Goal: Information Seeking & Learning: Learn about a topic

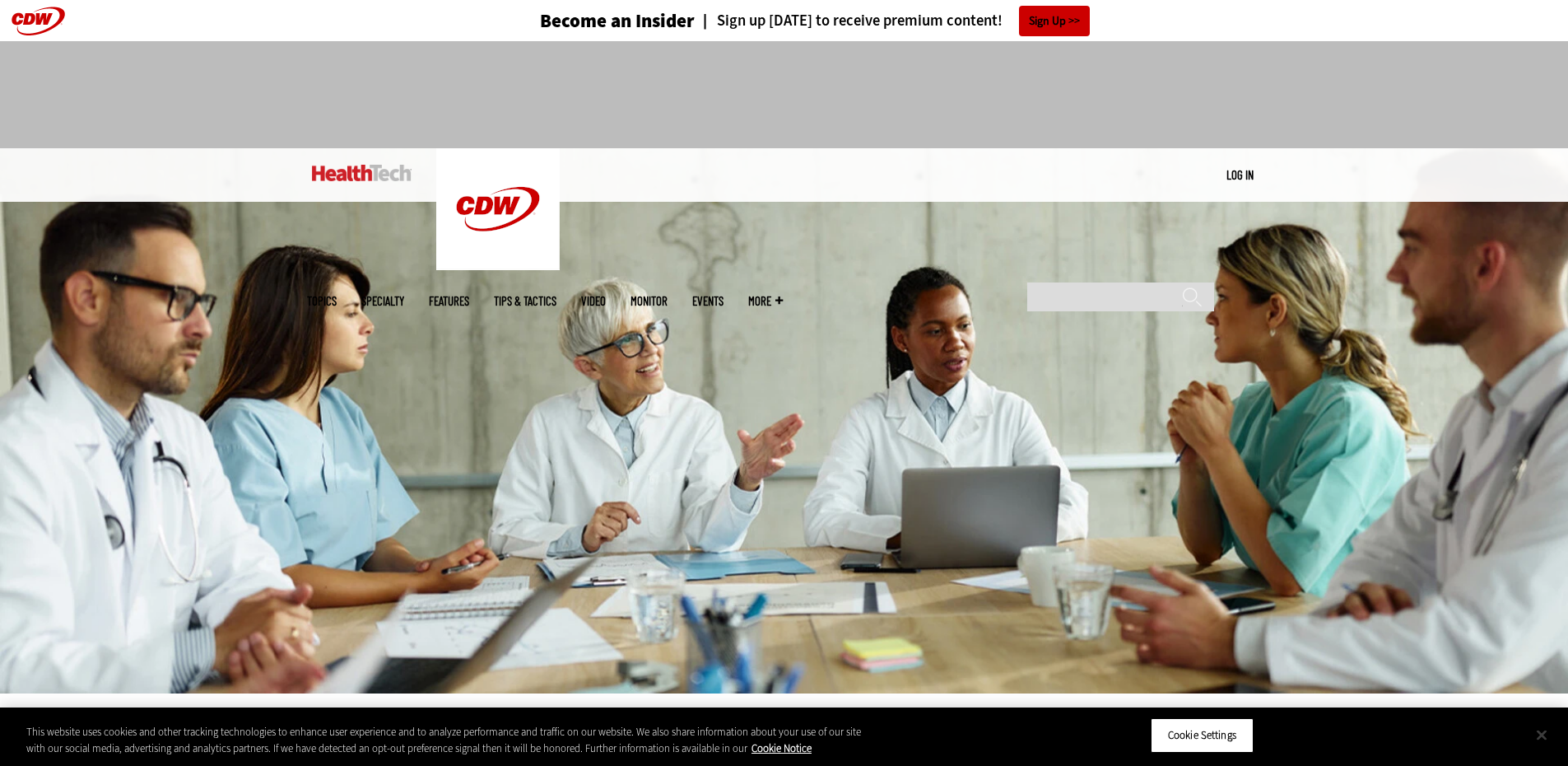
click at [1541, 732] on button "Close" at bounding box center [1541, 734] width 36 height 36
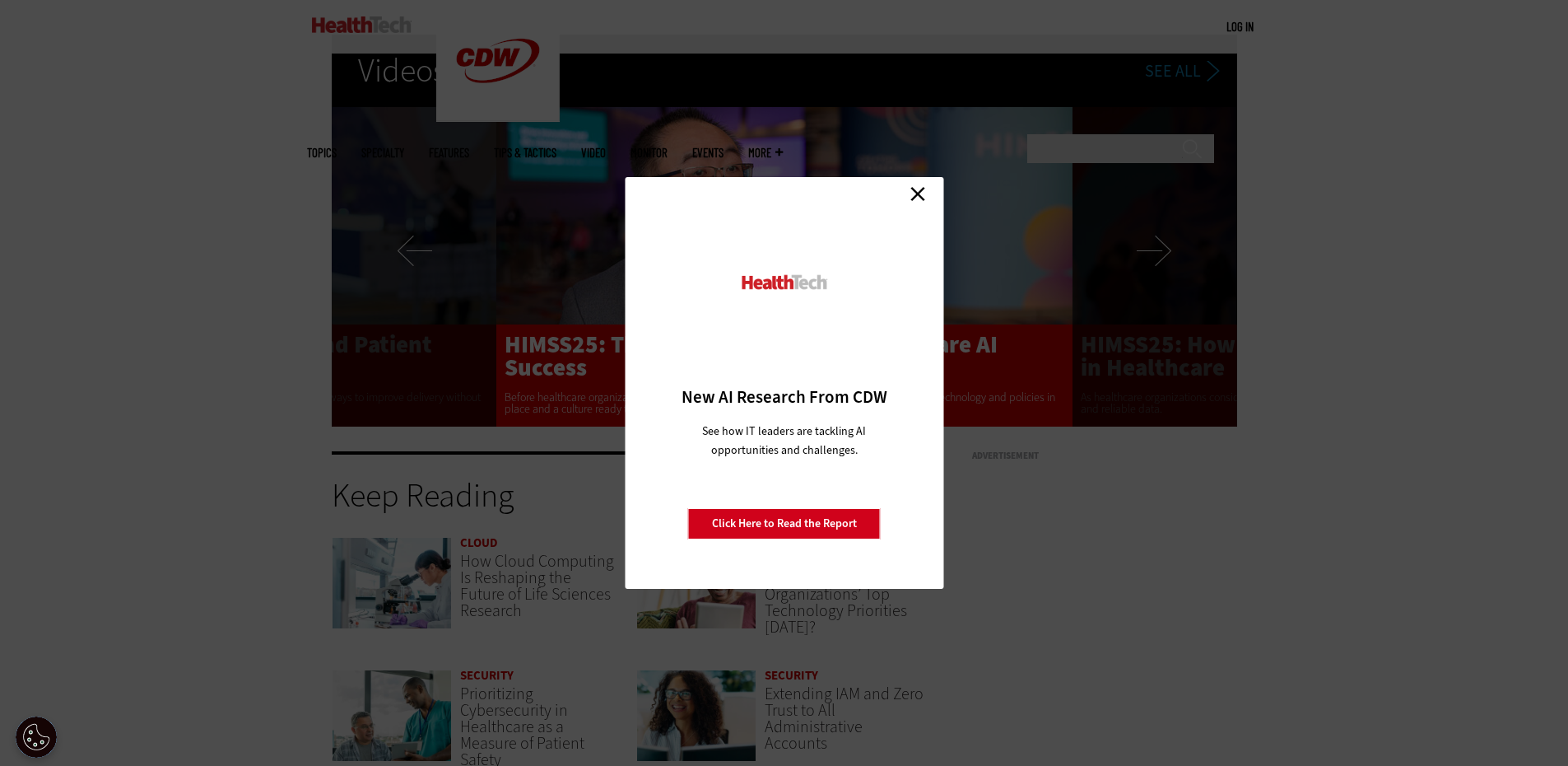
scroll to position [3129, 0]
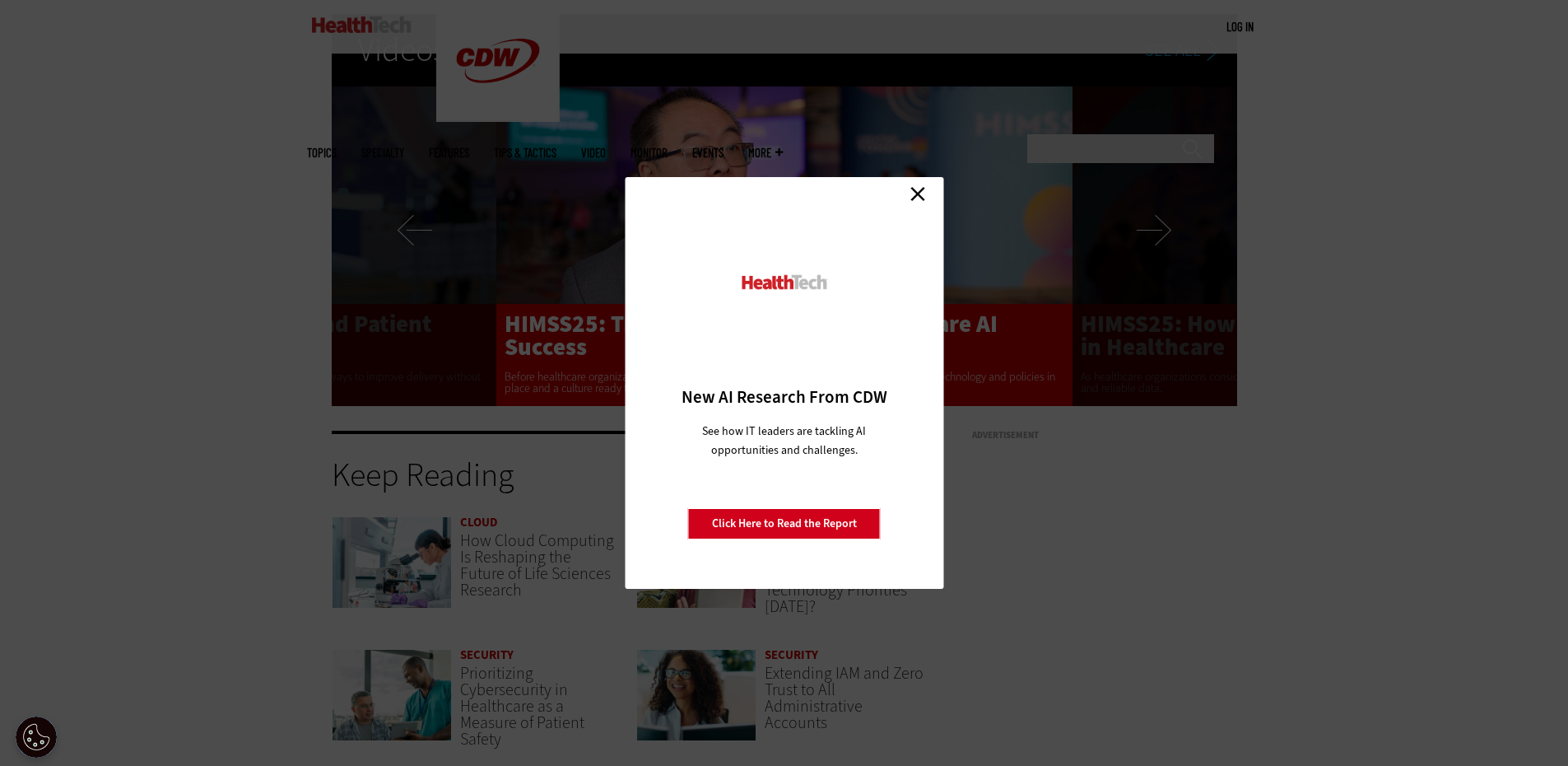
click at [911, 192] on link "Close" at bounding box center [917, 192] width 25 height 25
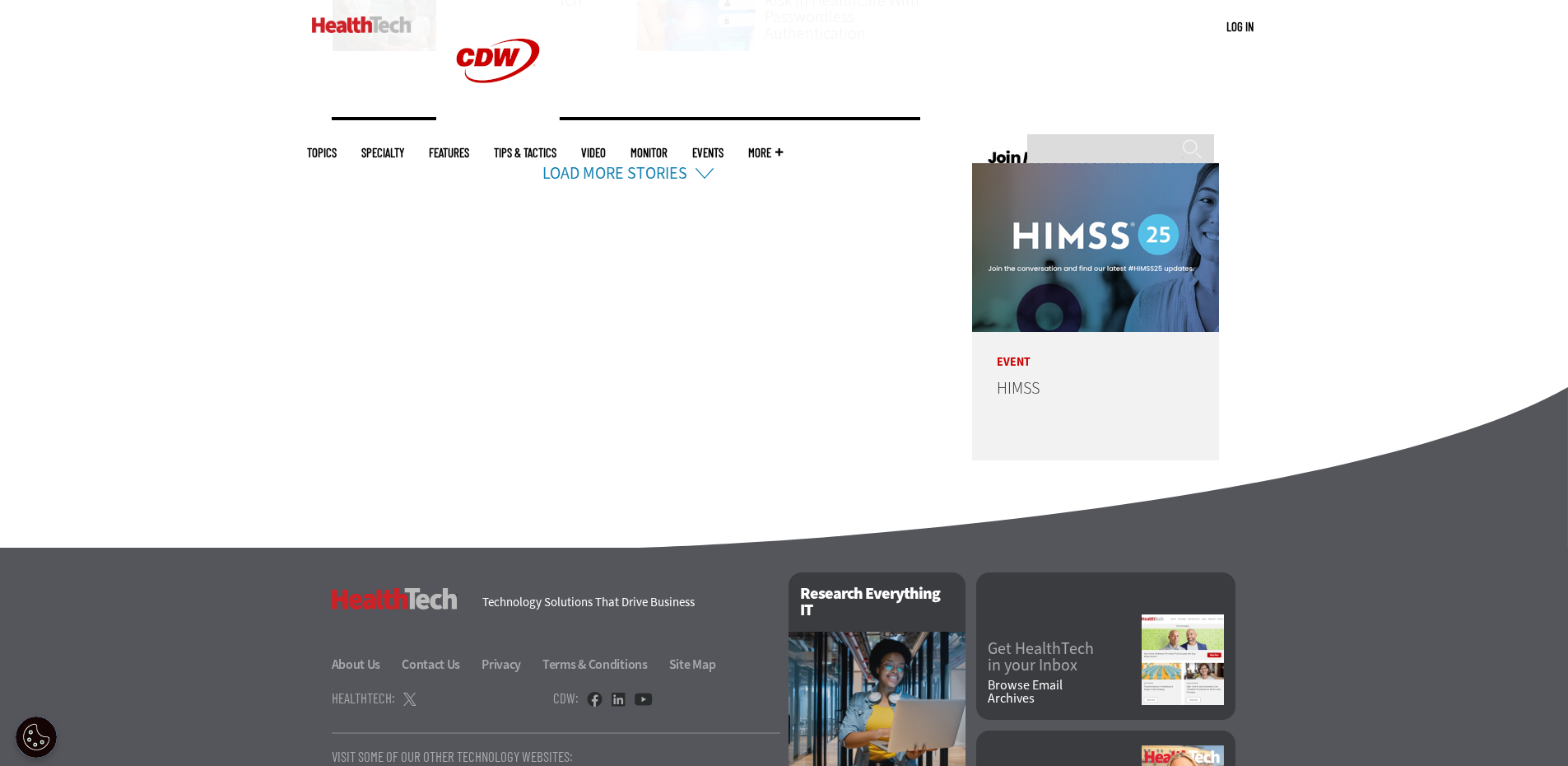
scroll to position [3940, 0]
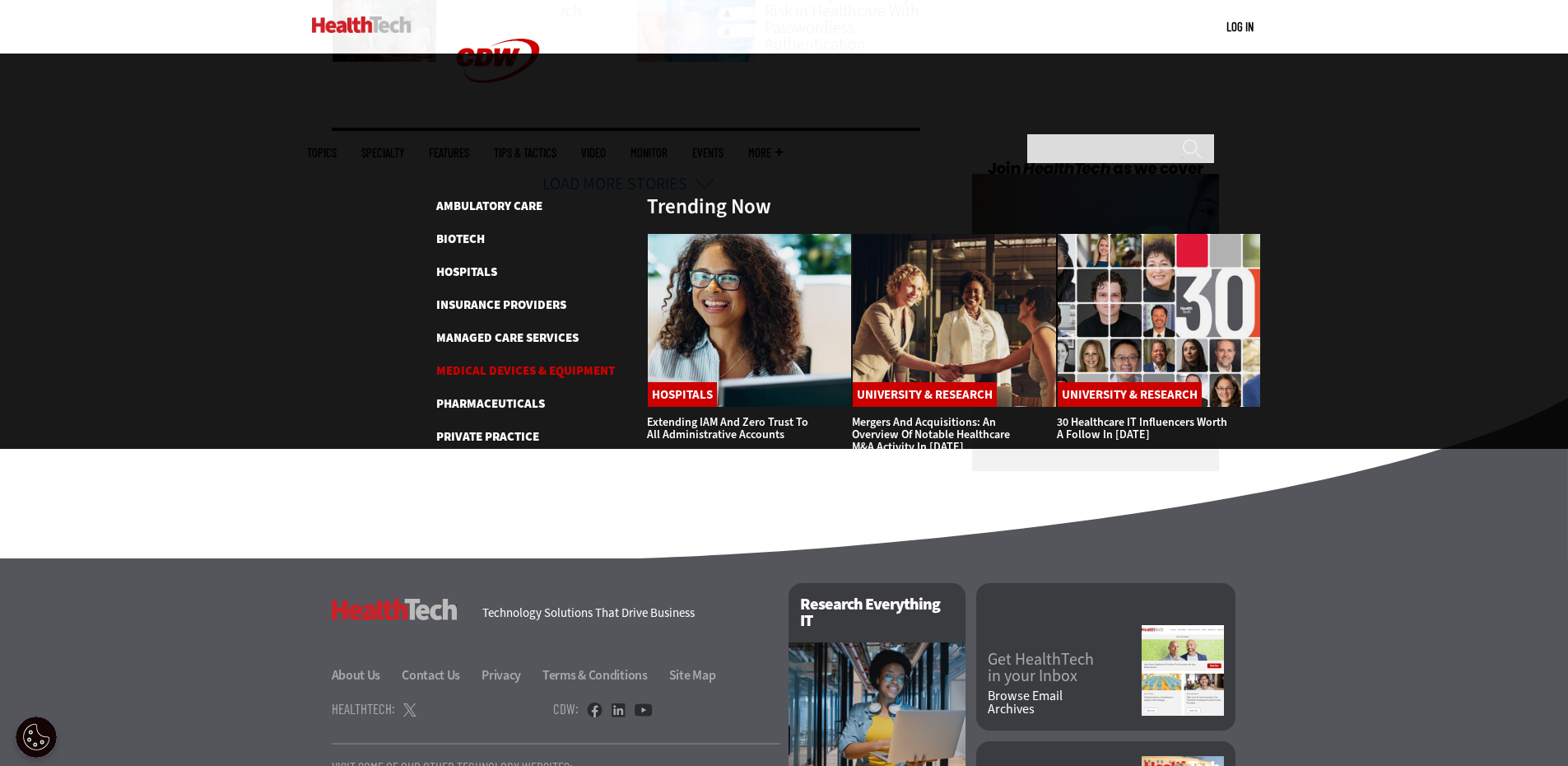
click at [530, 362] on link "Medical Devices & Equipment" at bounding box center [525, 370] width 179 height 17
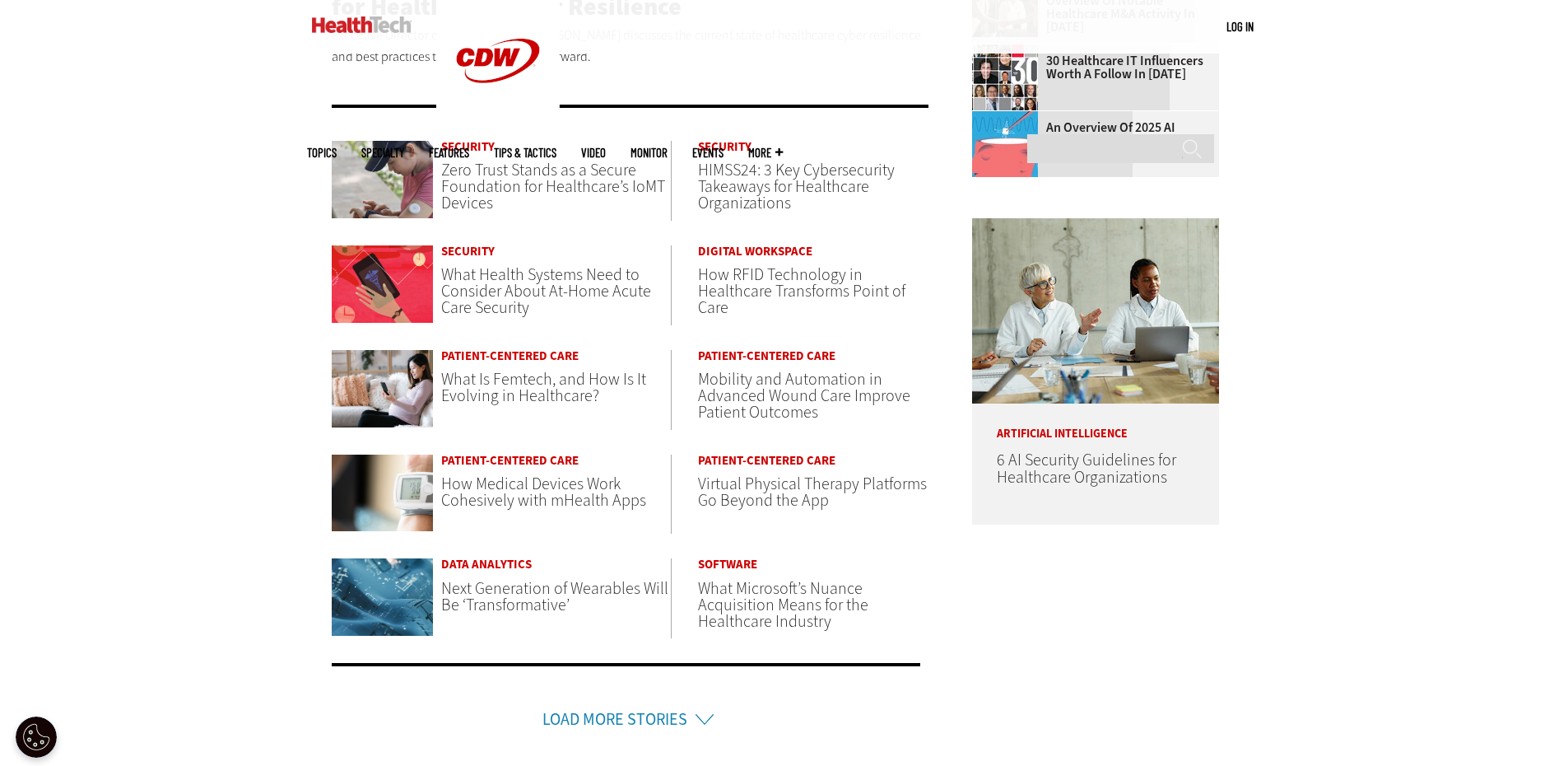
scroll to position [494, 0]
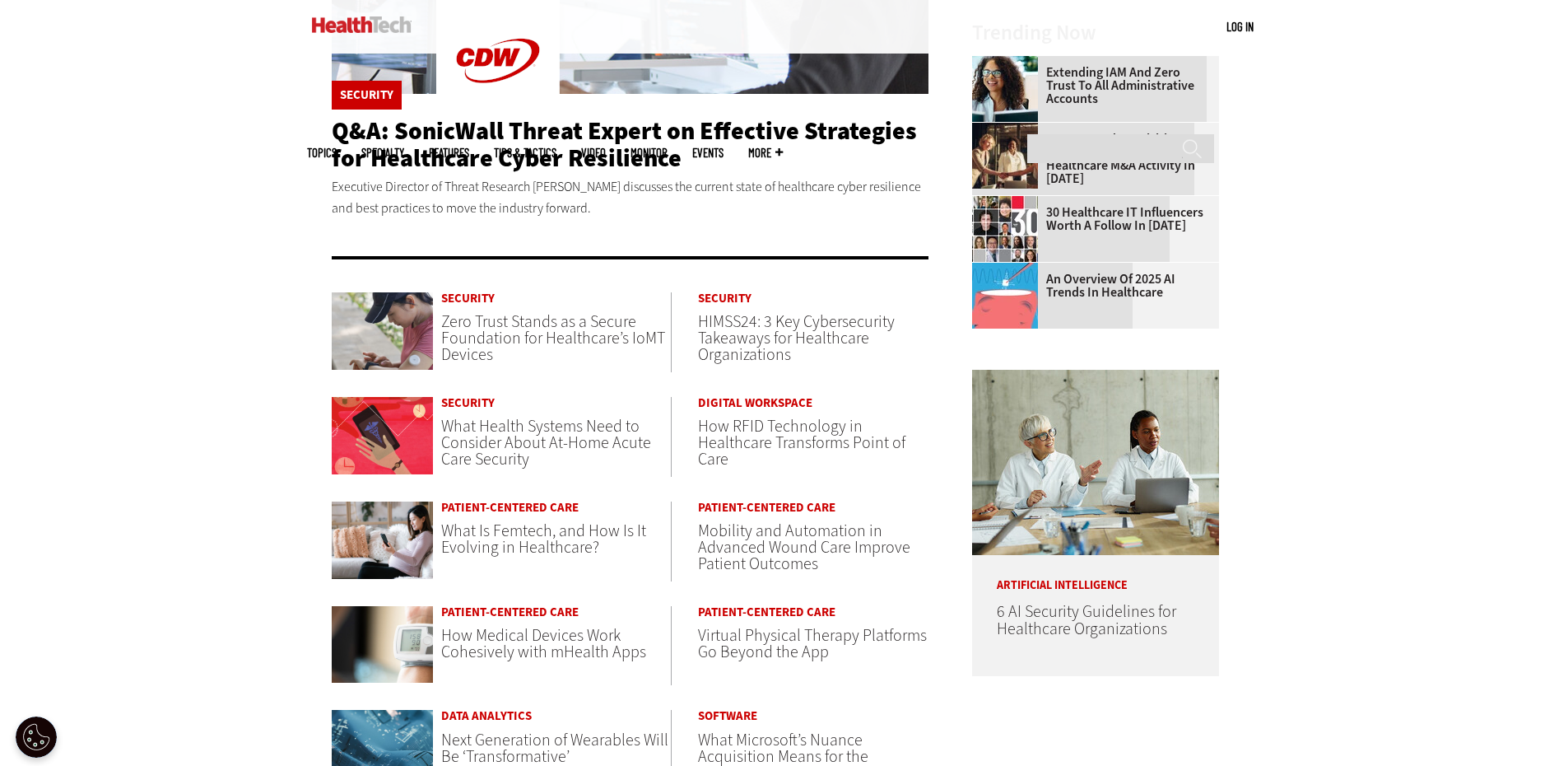
click at [812, 535] on span "Mobility and Automation in Advanced Wound Care Improve Patient Outcomes" at bounding box center [804, 547] width 212 height 55
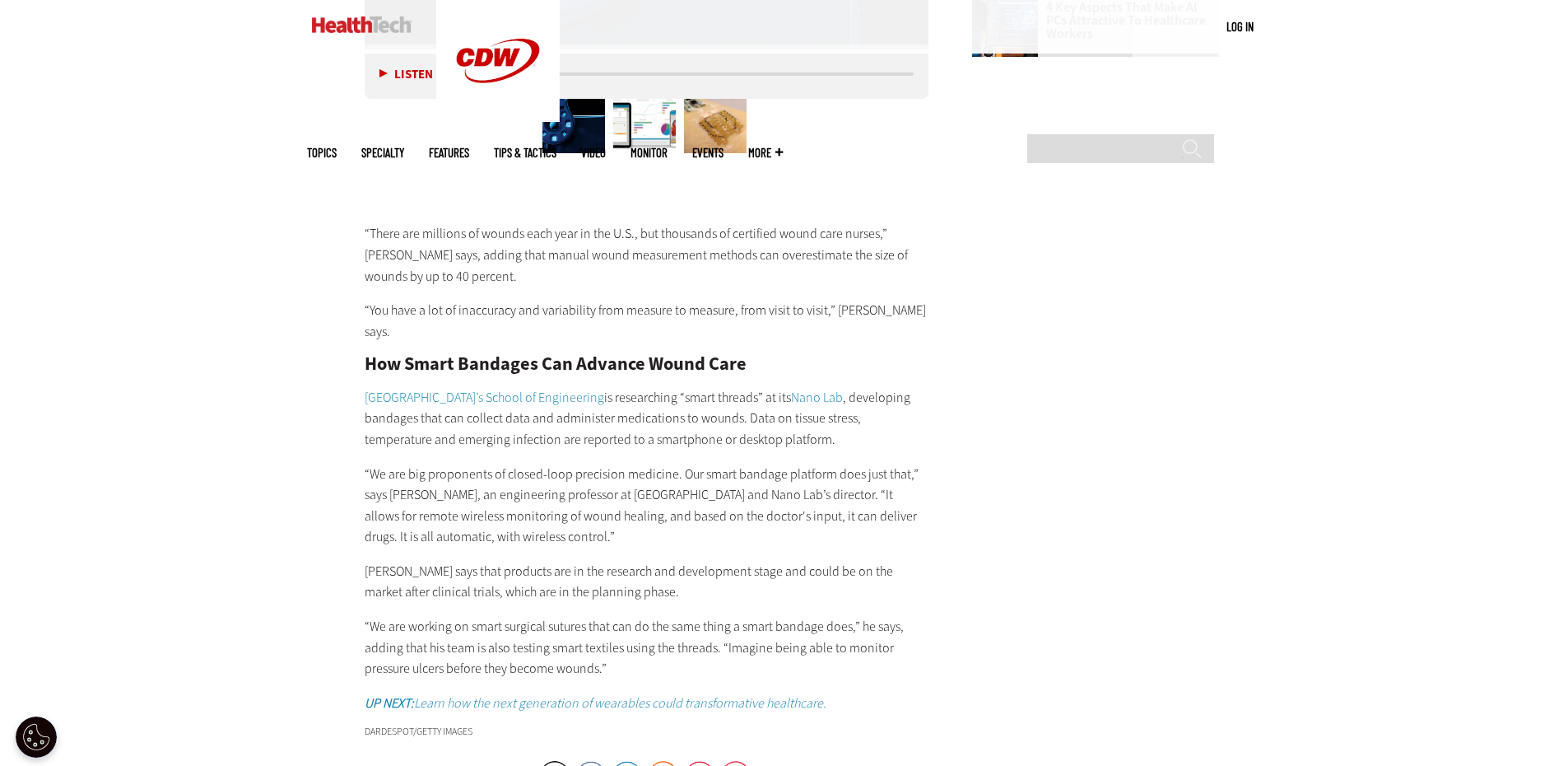
scroll to position [2470, 0]
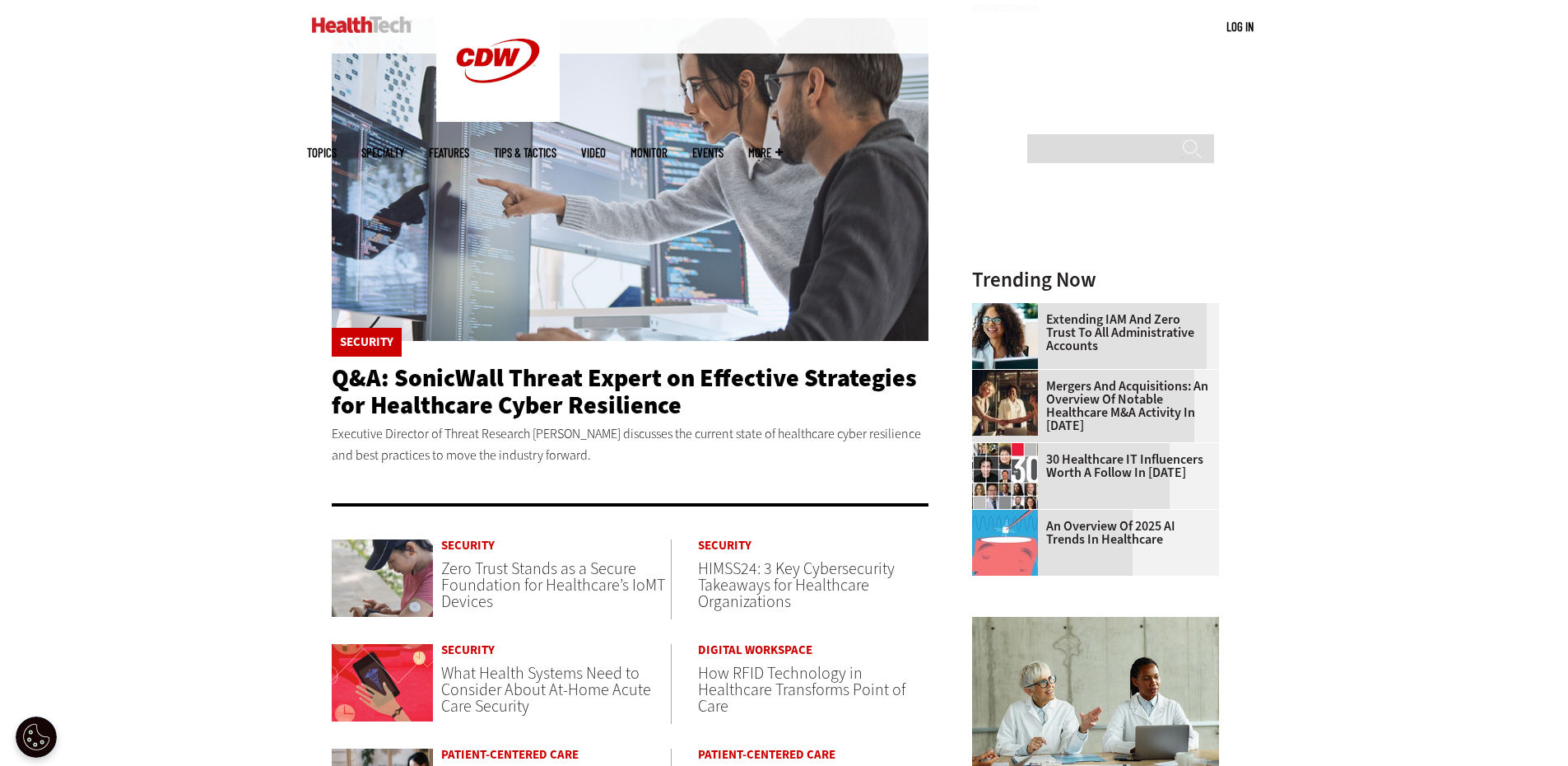
scroll to position [411, 0]
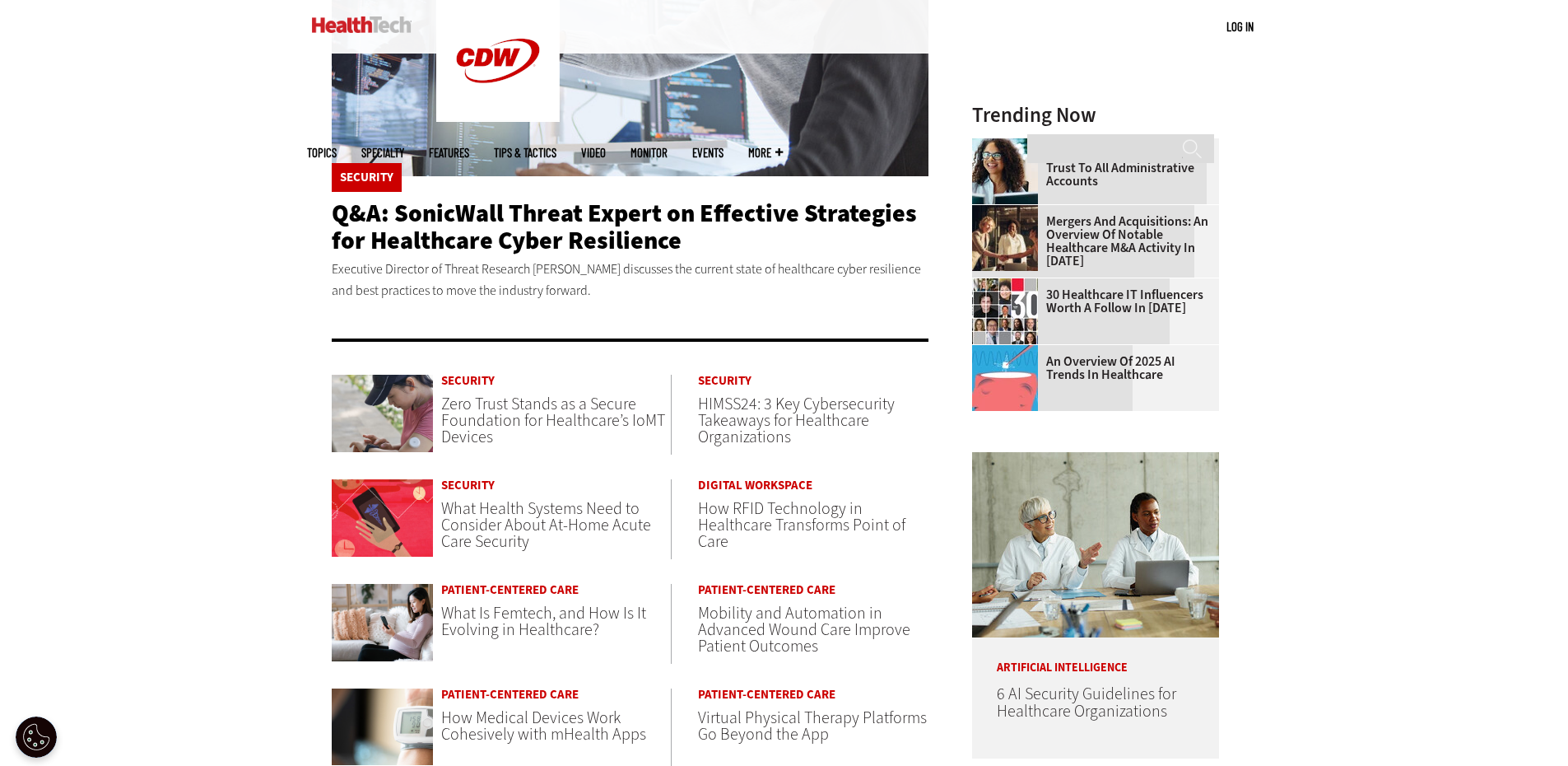
click at [784, 525] on span "How RFID Technology in Healthcare Transforms Point of Care" at bounding box center [801, 524] width 207 height 55
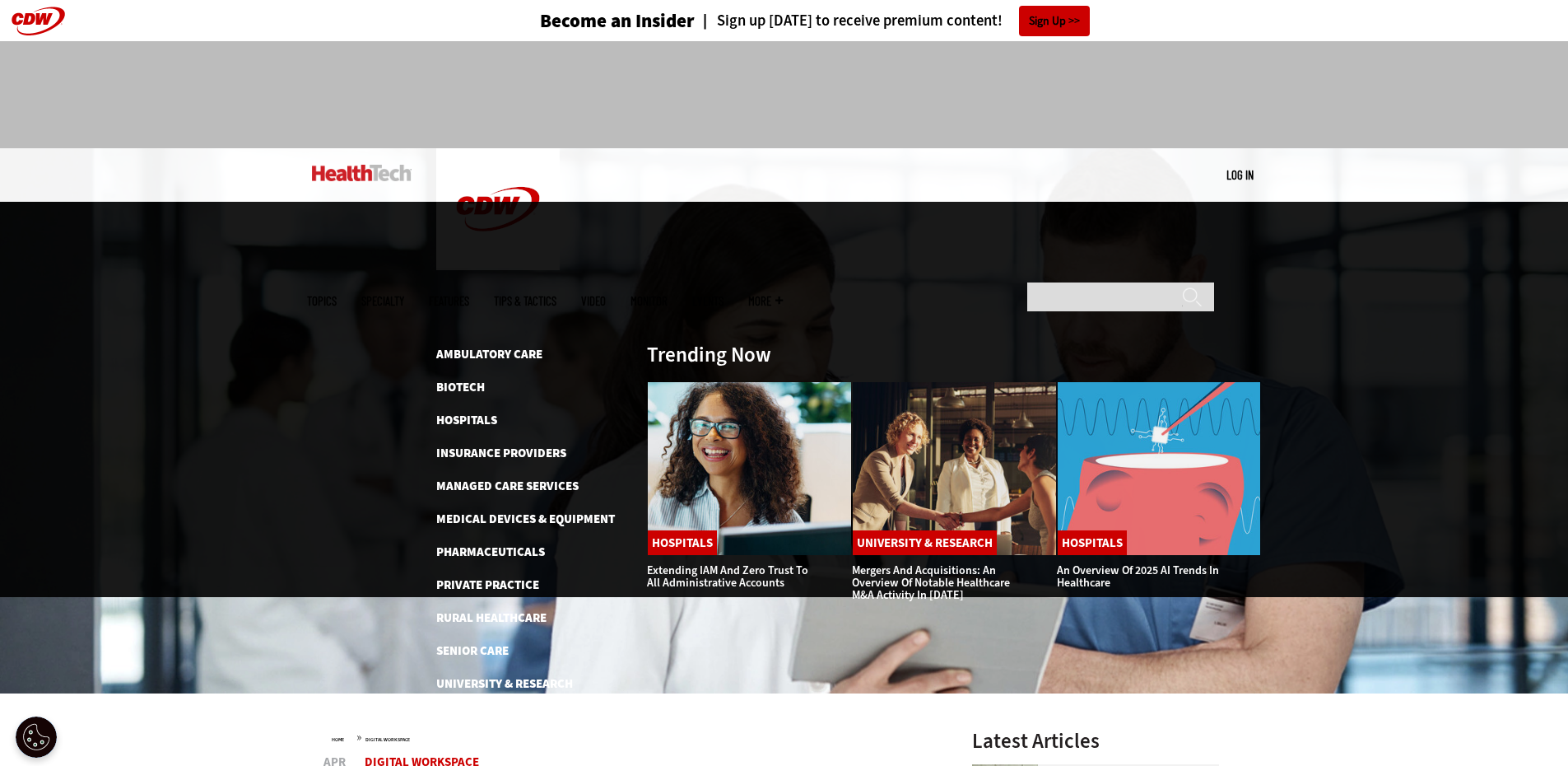
click at [405, 295] on span "Specialty" at bounding box center [383, 301] width 43 height 13
click at [1061, 283] on input "Search" at bounding box center [1120, 297] width 187 height 28
type input "*******"
click at [1182, 287] on input "******" at bounding box center [1192, 303] width 20 height 33
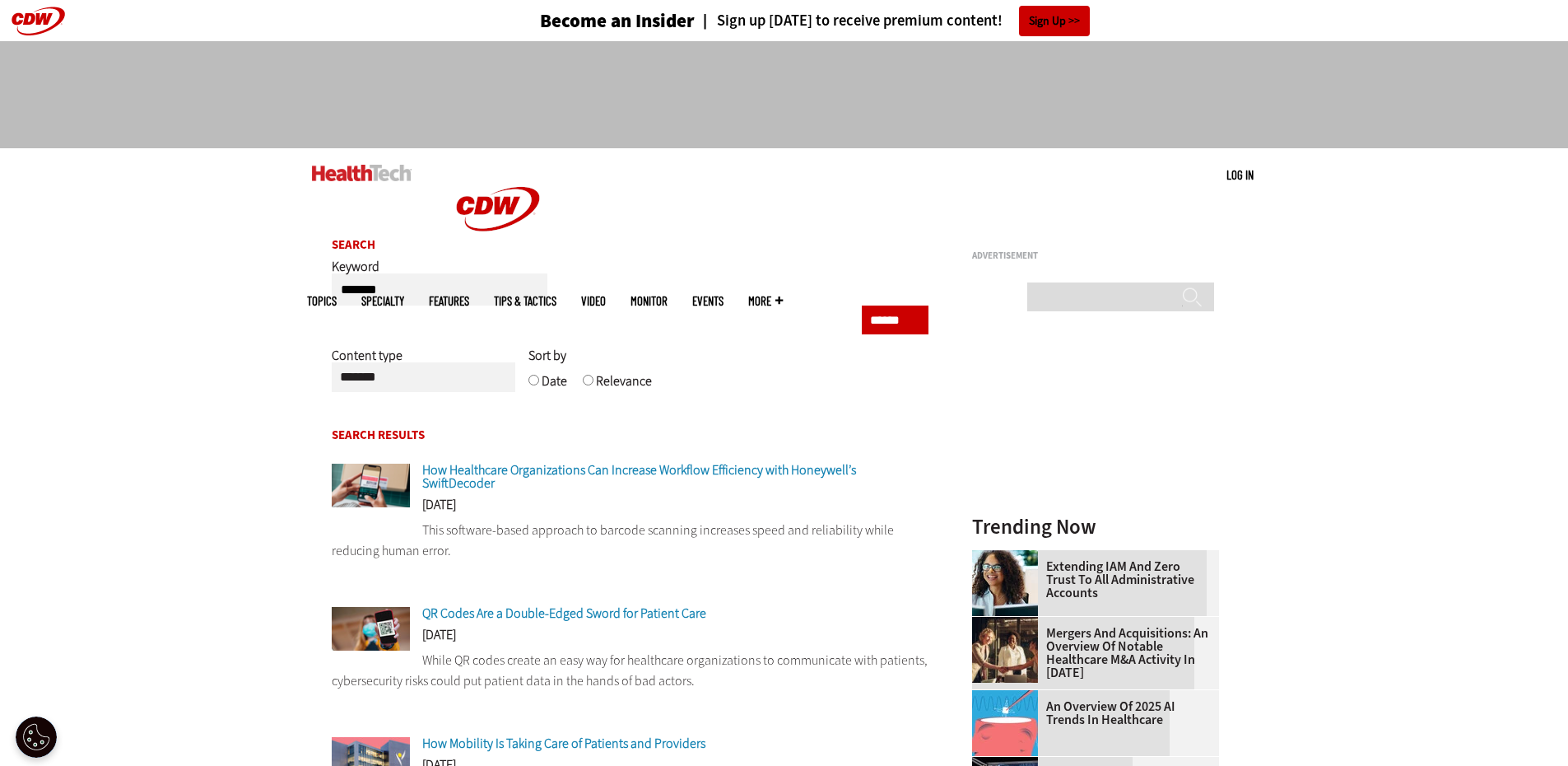
scroll to position [165, 0]
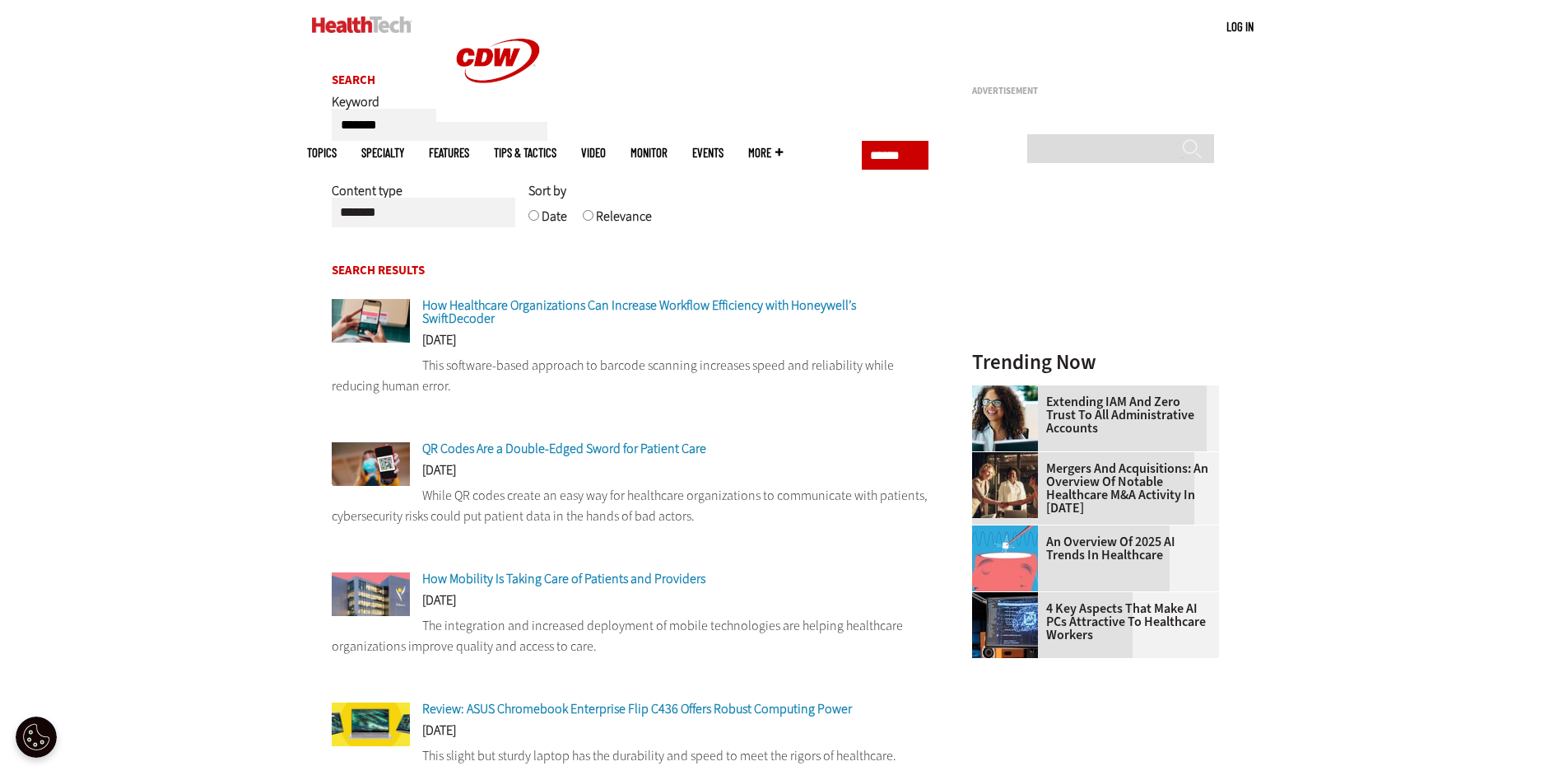
click at [662, 573] on span "How Mobility Is Taking Care of Patients and Providers" at bounding box center [564, 578] width 283 height 18
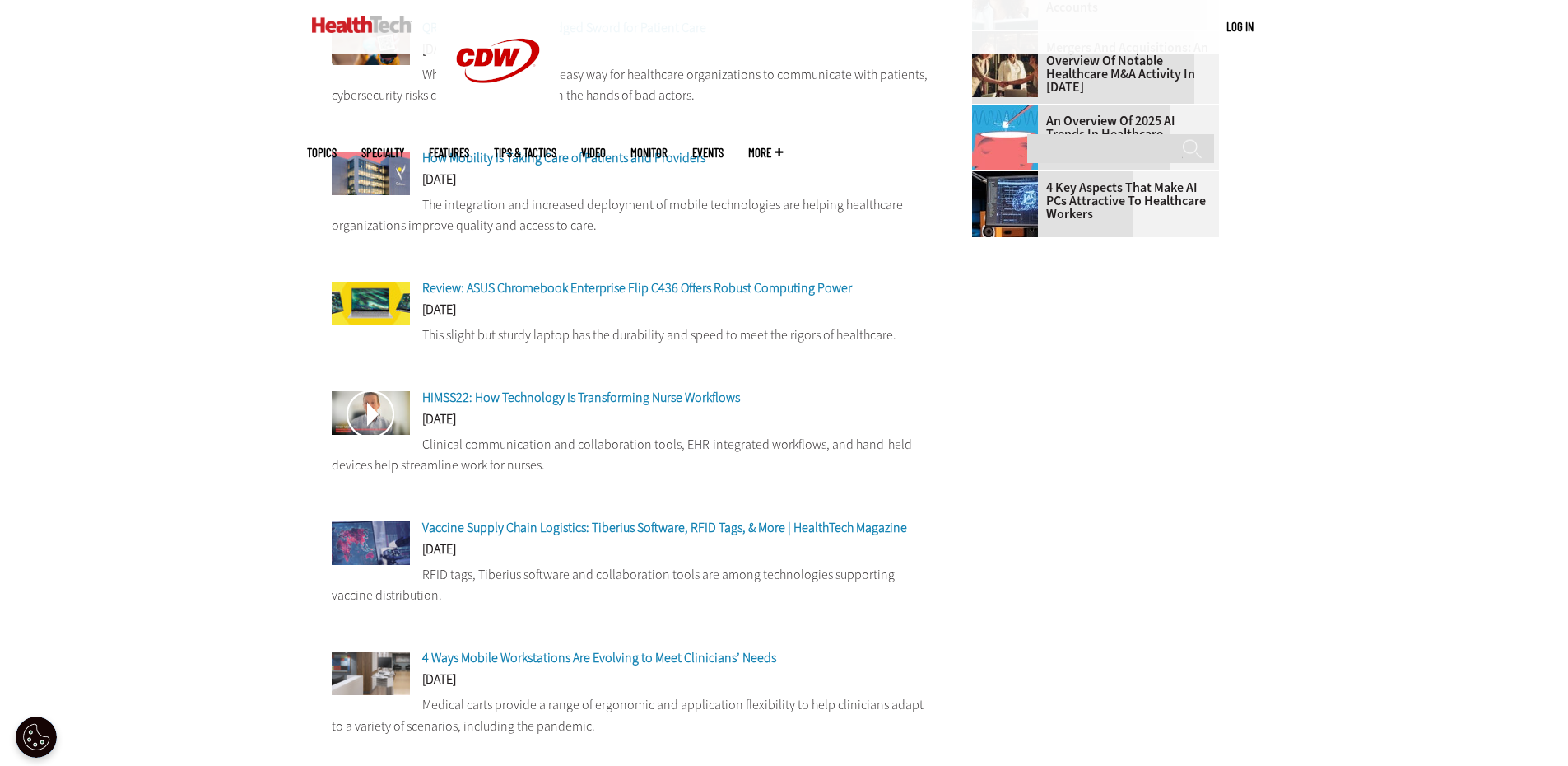
scroll to position [576, 0]
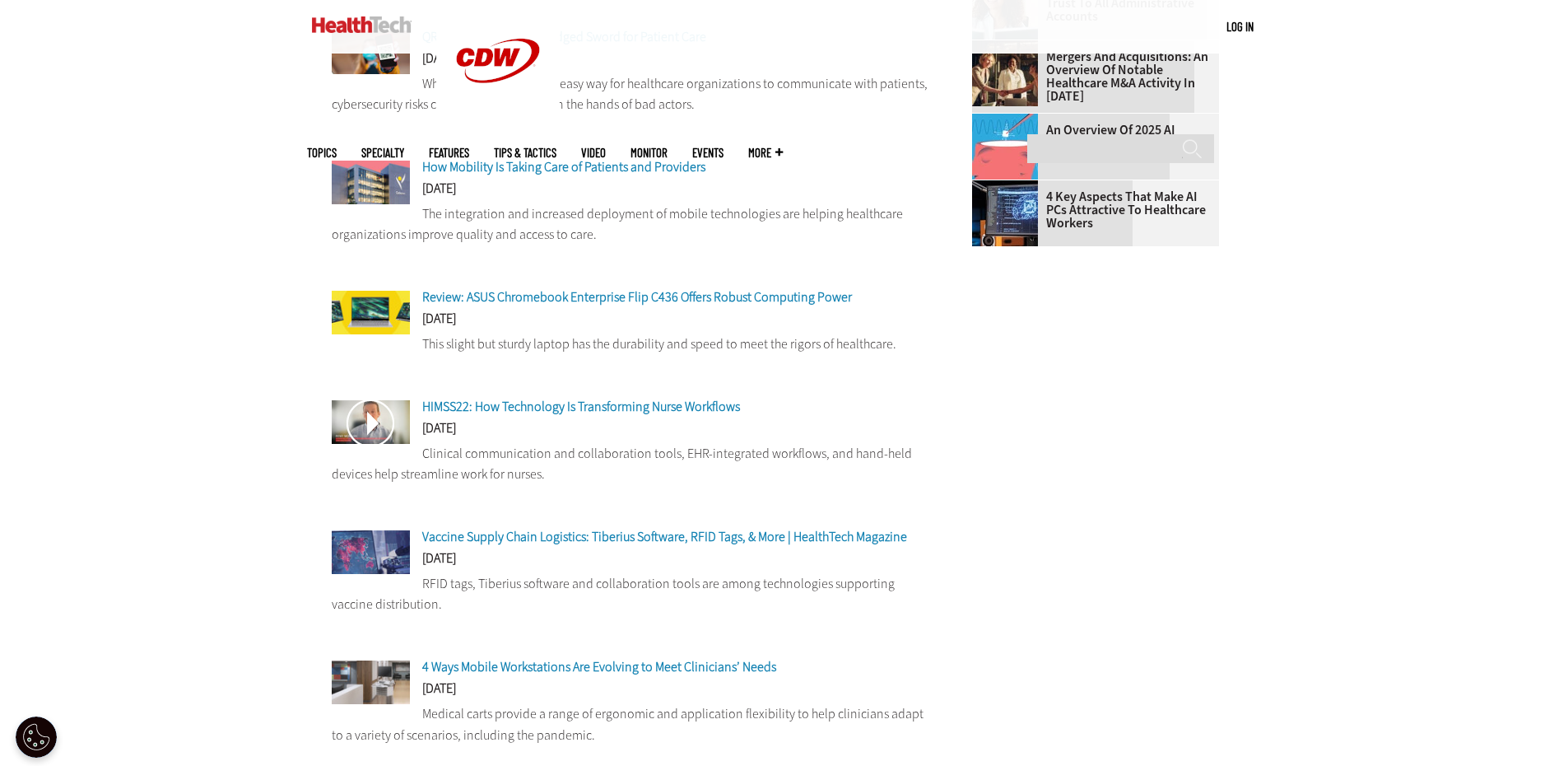
click at [622, 398] on span "HIMSS22: How Technology Is Transforming Nurse Workflows" at bounding box center [581, 407] width 318 height 18
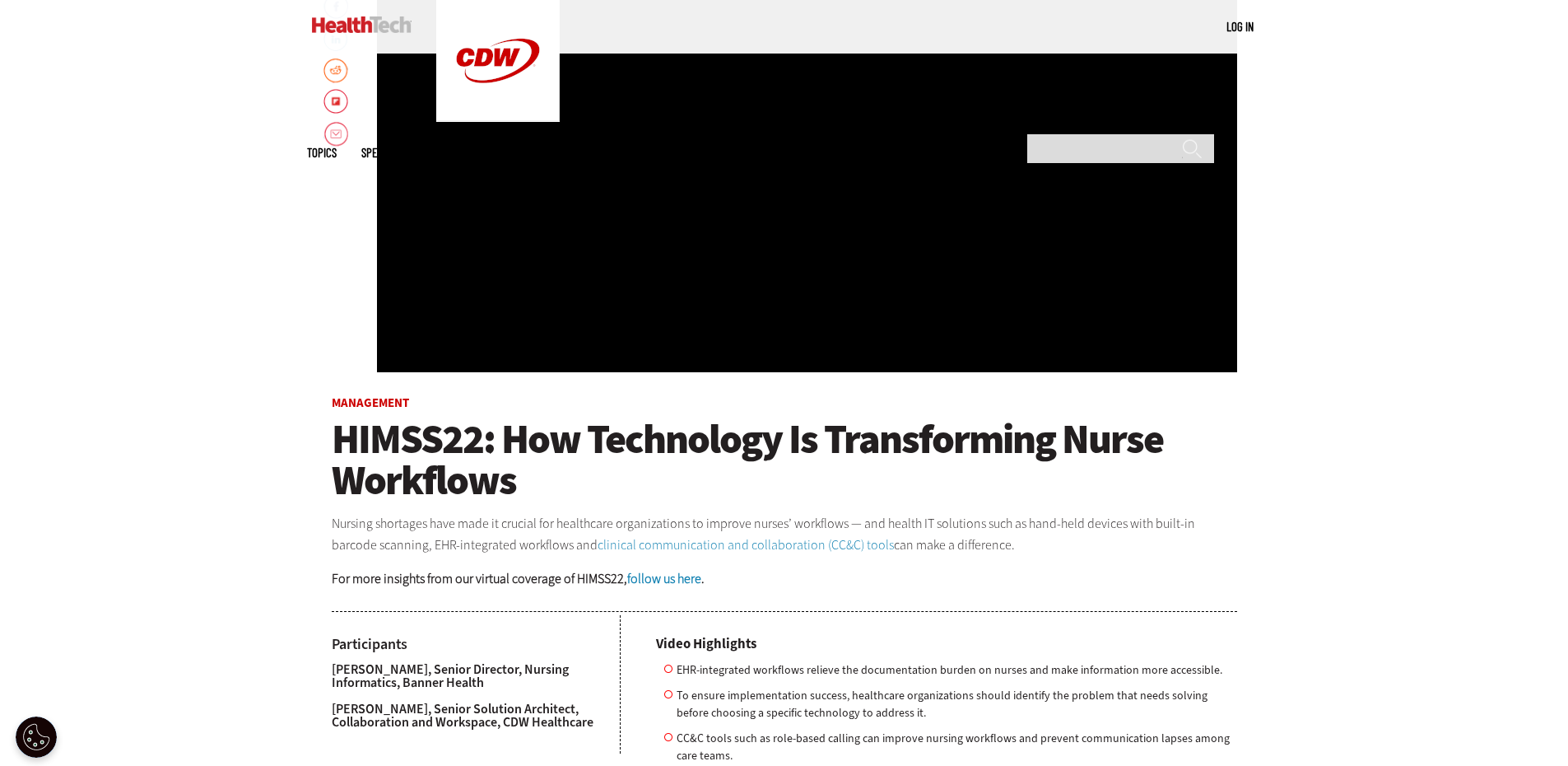
scroll to position [411, 0]
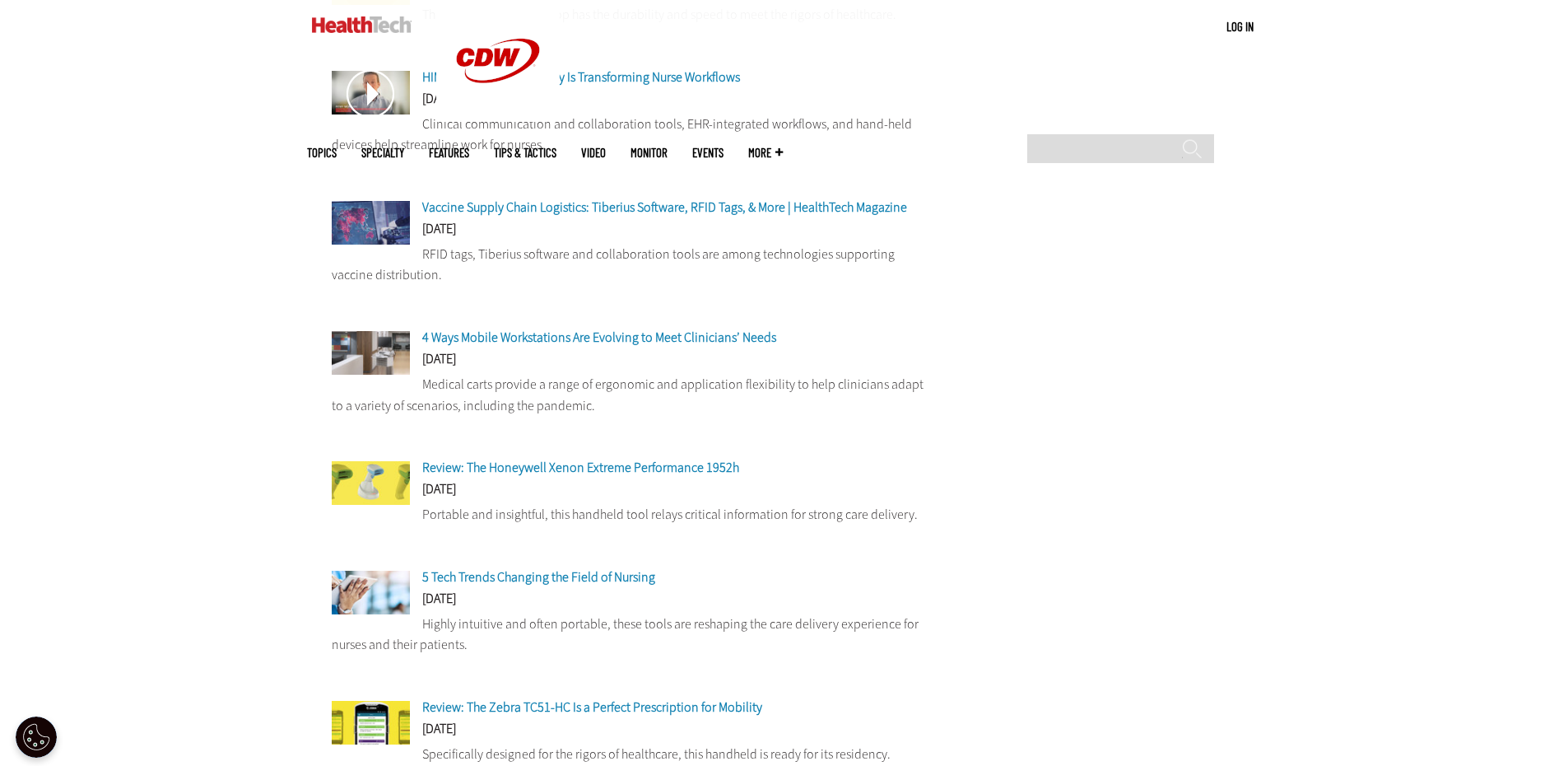
scroll to position [1070, 0]
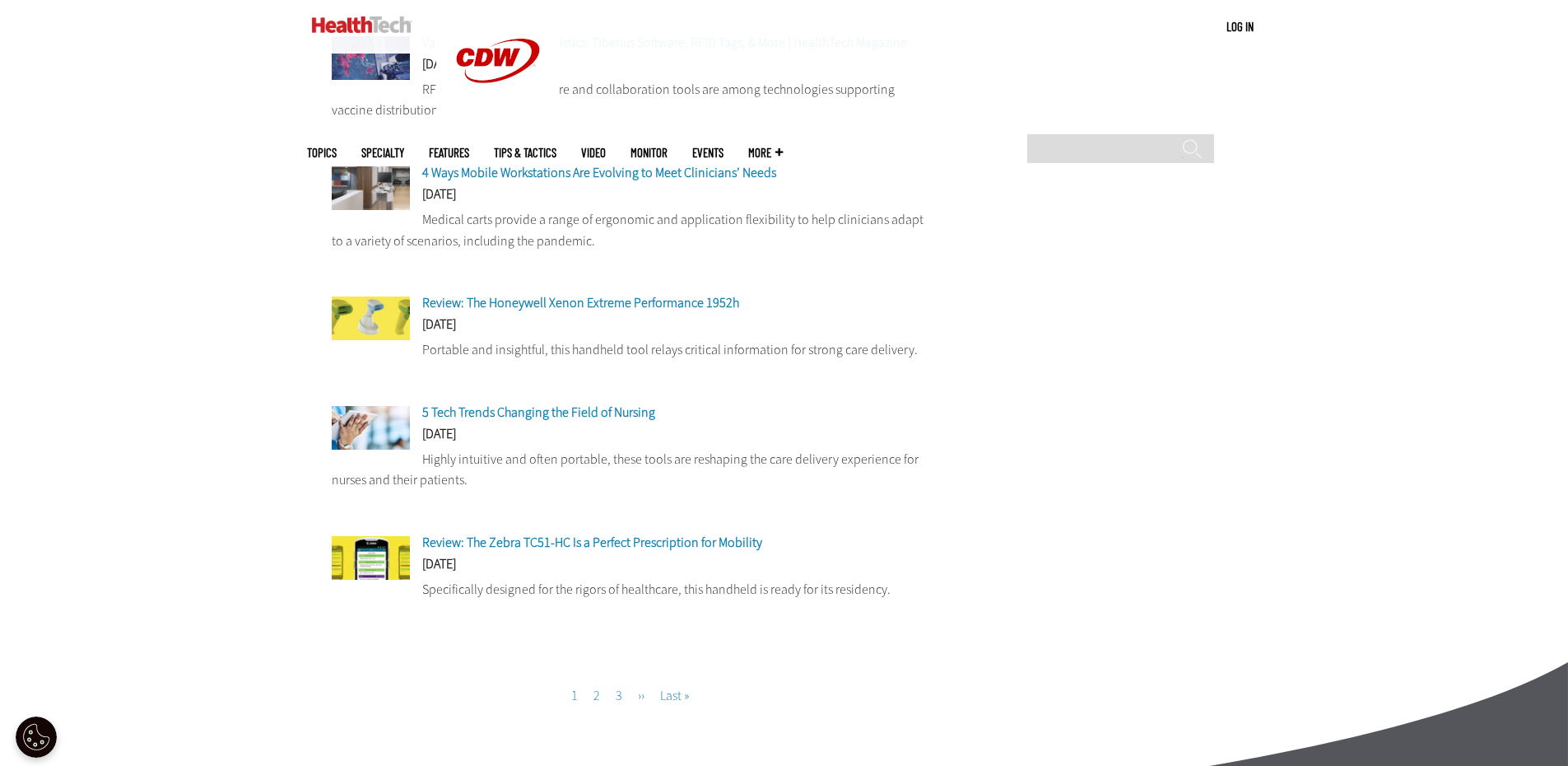
click at [604, 533] on span "Review: The Zebra TC51-HC Is a Perfect Prescription for Mobility" at bounding box center [592, 542] width 340 height 18
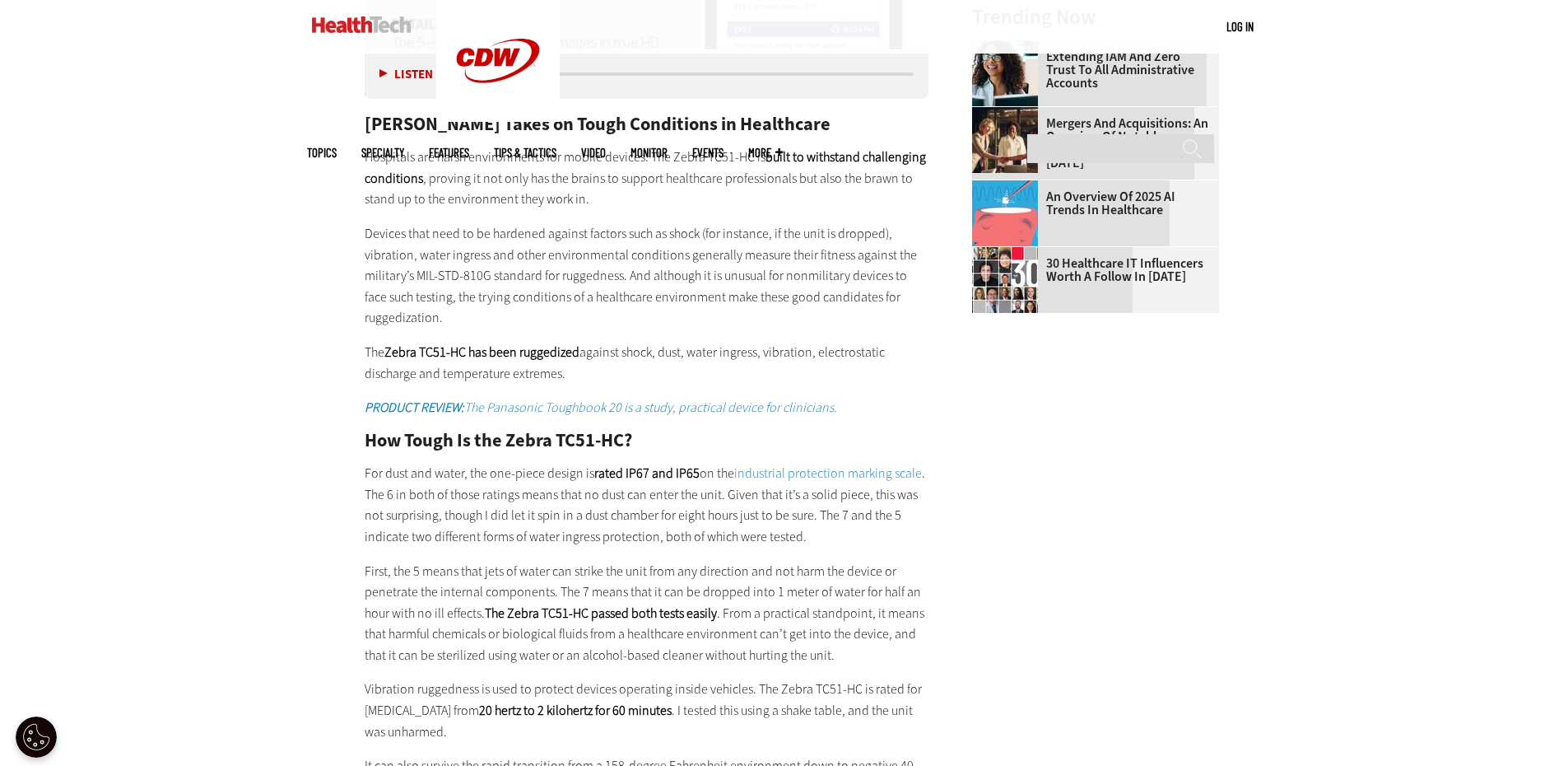
scroll to position [2141, 0]
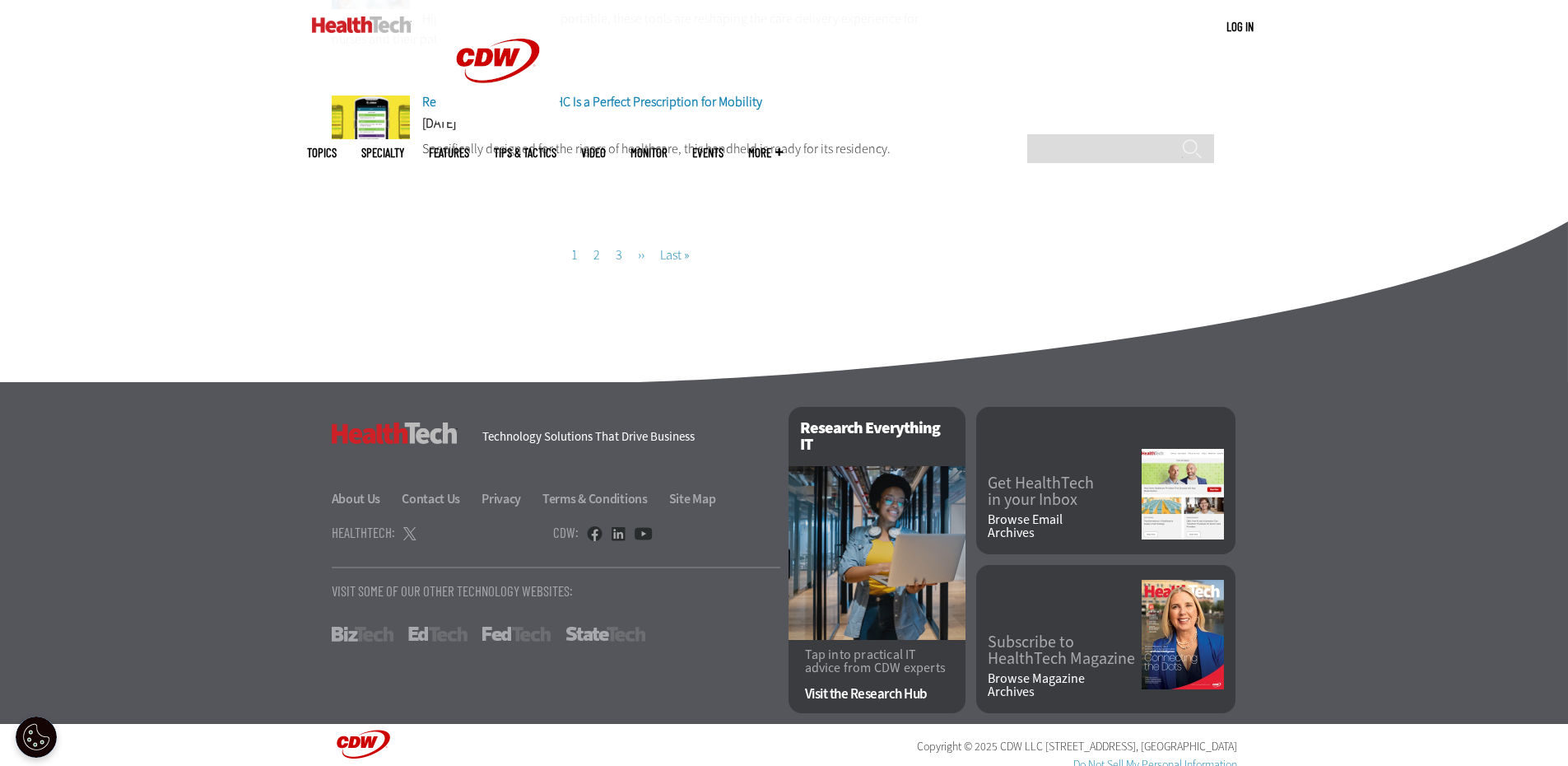
scroll to position [1514, 0]
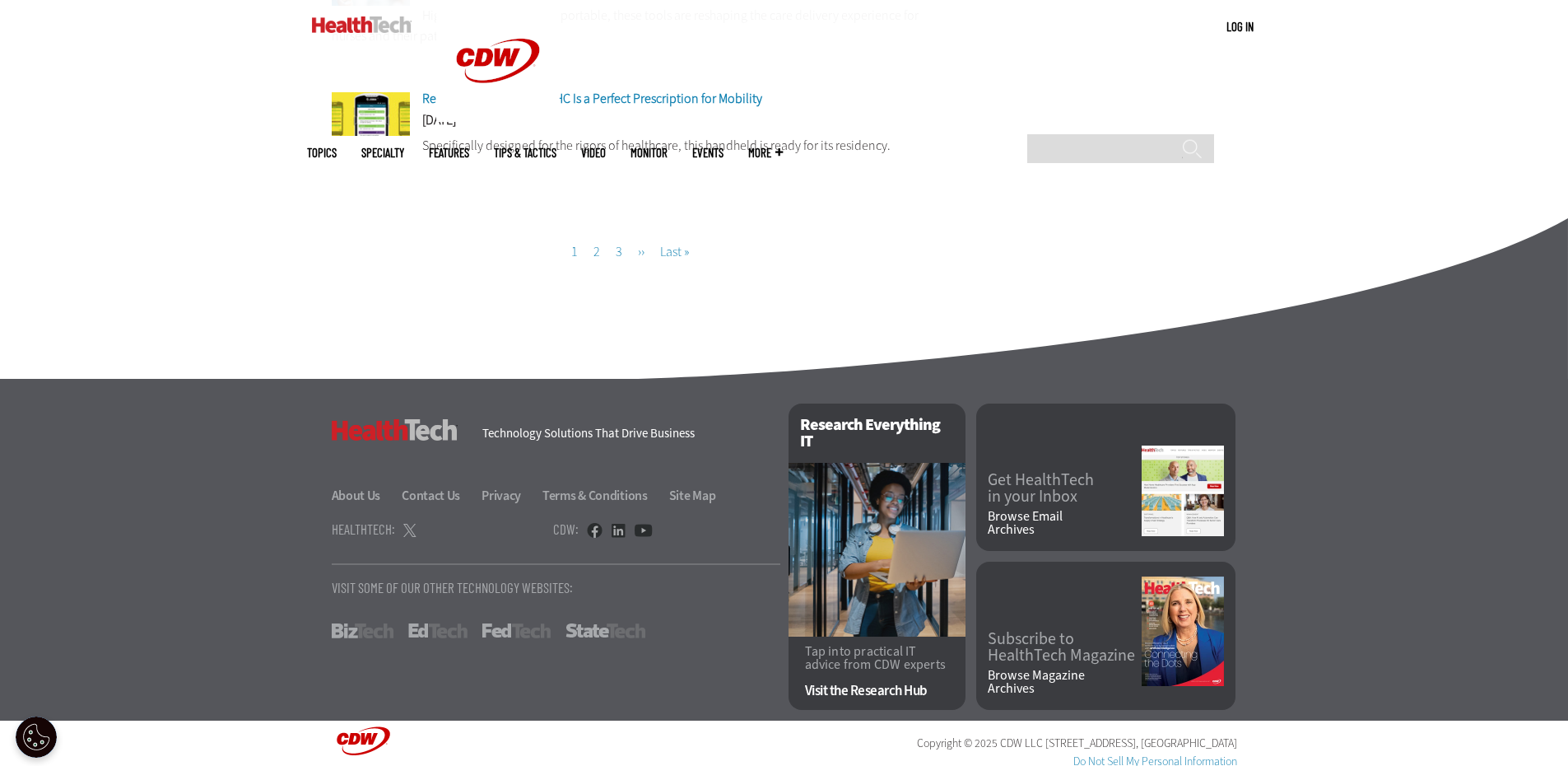
click at [374, 731] on link at bounding box center [467, 741] width 272 height 29
click at [369, 492] on link "About Us" at bounding box center [366, 496] width 69 height 18
